Goal: Transaction & Acquisition: Purchase product/service

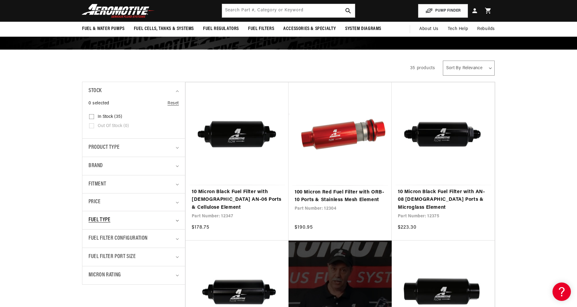
scroll to position [0, 776]
click at [114, 221] on div "Fuel Type" at bounding box center [130, 220] width 85 height 9
click at [101, 262] on span "E85 (25)" at bounding box center [106, 265] width 16 height 6
click at [94, 263] on input "E85 (25) E85 (25 products)" at bounding box center [91, 265] width 5 height 5
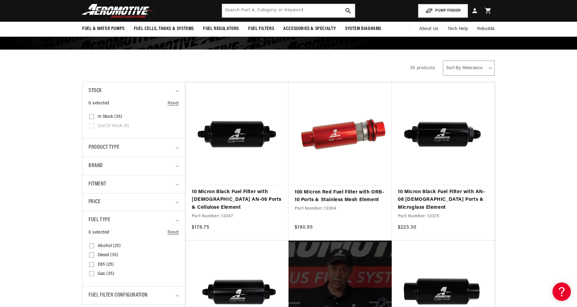
checkbox input "true"
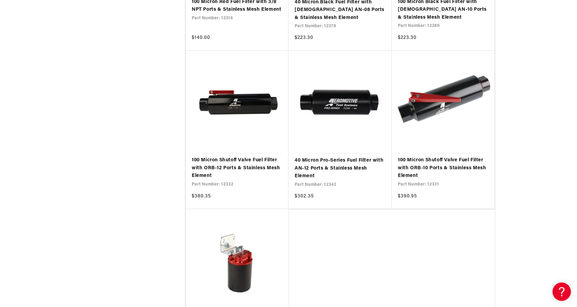
scroll to position [1266, 0]
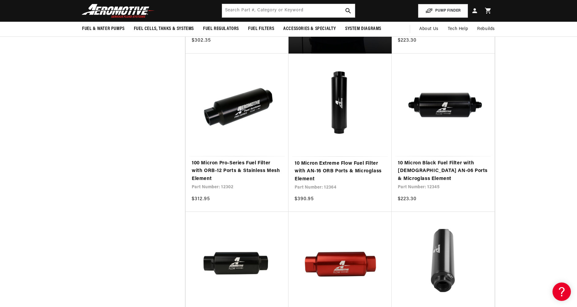
scroll to position [0, 776]
click at [329, 160] on link "10 Micron Extreme Flow Fuel Filter with AN-16 ORB Ports & Microglass Element" at bounding box center [339, 172] width 91 height 24
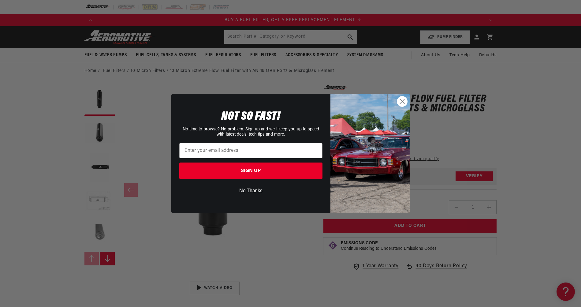
scroll to position [0, 388]
